Goal: Task Accomplishment & Management: Manage account settings

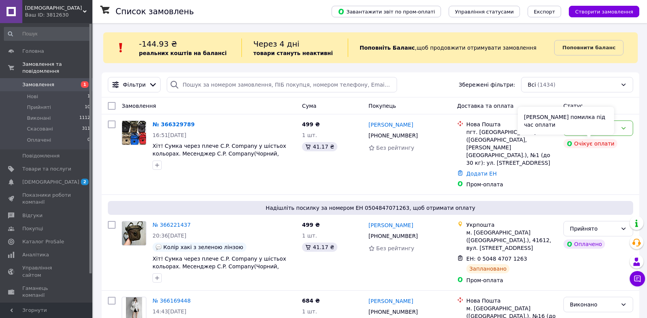
click at [576, 128] on div "Сталася помилка під час оплати" at bounding box center [566, 121] width 96 height 28
click at [580, 130] on div "Сталася помилка під час оплати" at bounding box center [566, 121] width 96 height 28
click at [628, 129] on div "Нове" at bounding box center [598, 128] width 70 height 15
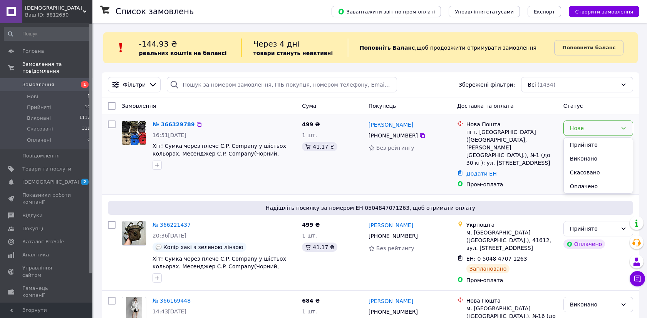
click at [616, 135] on div "Нове" at bounding box center [598, 128] width 70 height 15
click at [615, 135] on div "Нове" at bounding box center [598, 128] width 70 height 15
drag, startPoint x: 607, startPoint y: 140, endPoint x: 603, endPoint y: 139, distance: 3.9
click at [607, 140] on li "Прийнято" at bounding box center [598, 145] width 69 height 14
click at [422, 136] on icon at bounding box center [422, 135] width 5 height 5
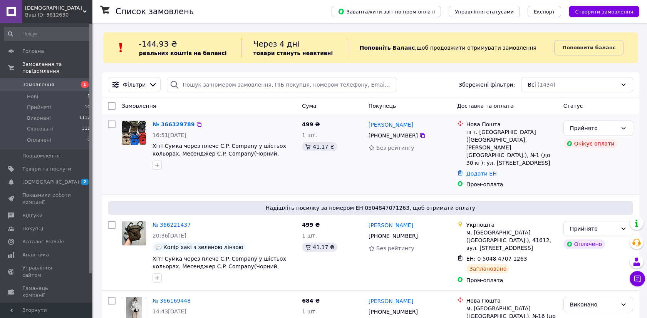
click at [426, 134] on div "+380 95 168 17 98" at bounding box center [410, 135] width 84 height 9
click at [420, 134] on icon at bounding box center [422, 135] width 5 height 5
click at [420, 137] on icon at bounding box center [422, 135] width 6 height 6
click at [420, 136] on icon at bounding box center [422, 135] width 5 height 5
click at [491, 171] on link "Додати ЕН" at bounding box center [481, 174] width 30 height 6
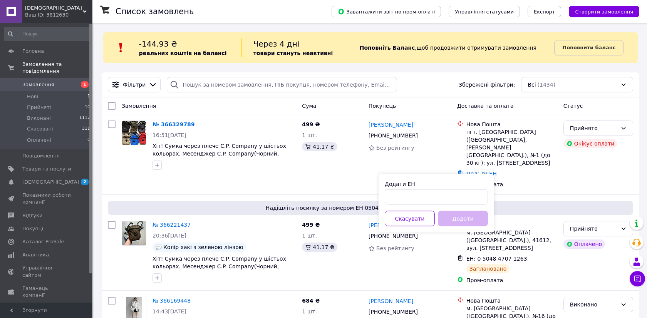
click at [471, 186] on div "Додати ЕН" at bounding box center [436, 184] width 103 height 8
click at [466, 194] on input "Додати ЕН" at bounding box center [436, 196] width 103 height 15
paste input "20451269188400"
type input "20451269188400"
click at [465, 226] on button "Додати" at bounding box center [463, 218] width 50 height 15
